Goal: Register for event/course

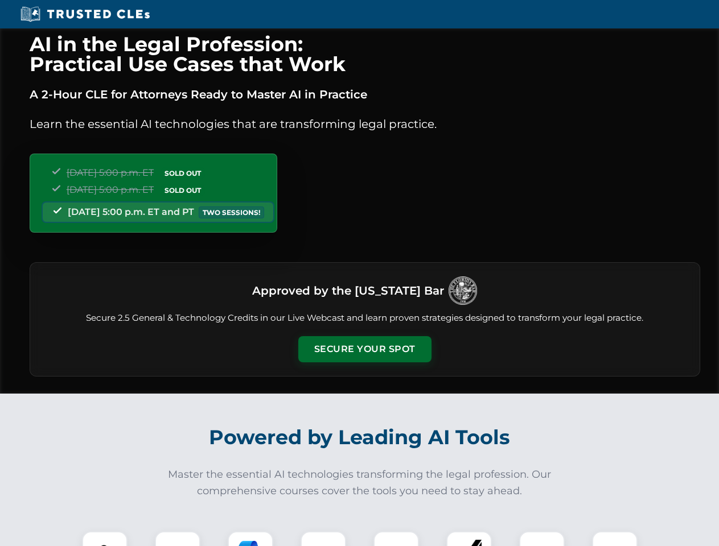
click at [364, 349] on button "Secure Your Spot" at bounding box center [364, 349] width 133 height 26
click at [105, 539] on img at bounding box center [104, 554] width 33 height 33
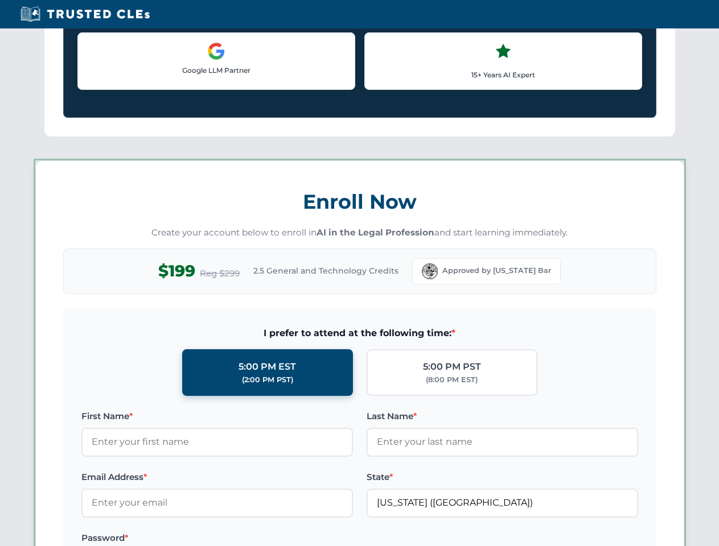
click at [250, 539] on label "Password *" at bounding box center [216, 539] width 271 height 14
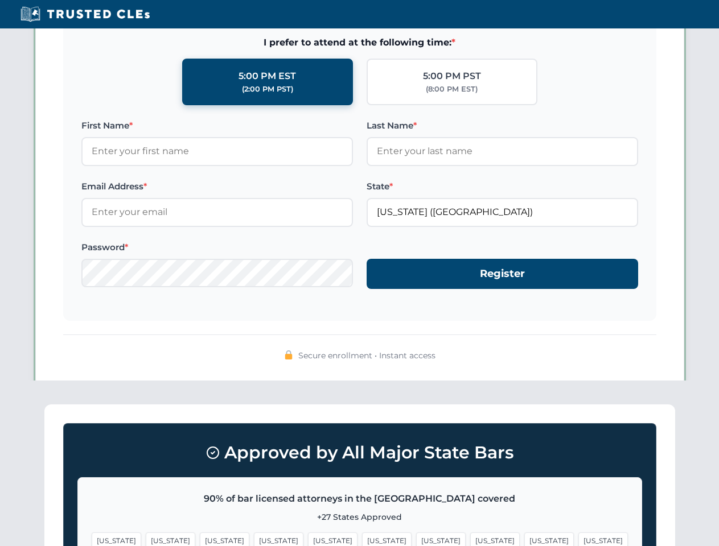
click at [524, 539] on span "[US_STATE]" at bounding box center [549, 541] width 50 height 17
